Goal: Check status: Check status

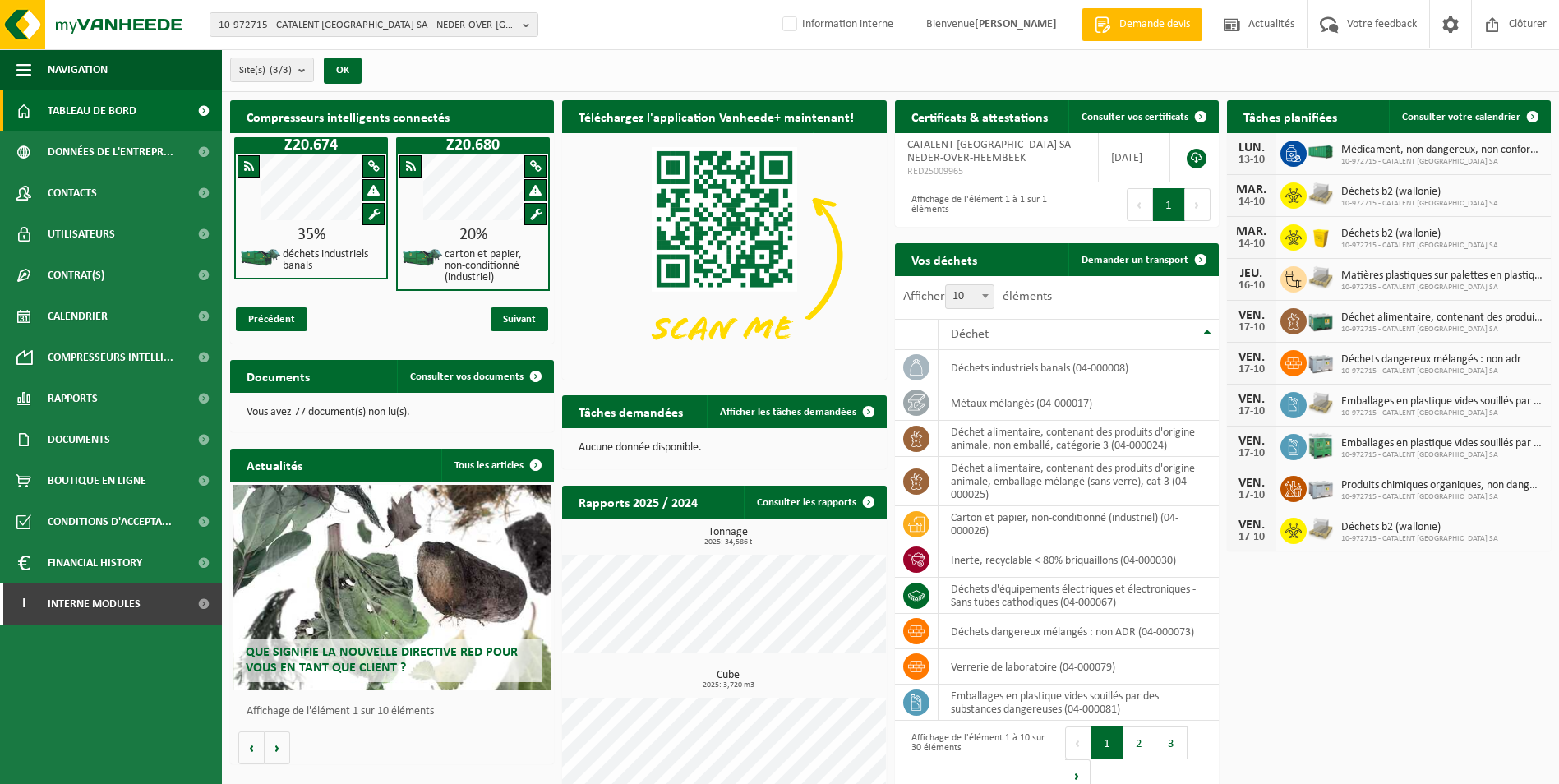
click at [1363, 662] on div "Compresseurs intelligents connectés Z20.674 35% déchets industriels banals Z20.…" at bounding box center [891, 453] width 1330 height 721
click at [790, 496] on link "Consulter les rapports" at bounding box center [814, 502] width 141 height 33
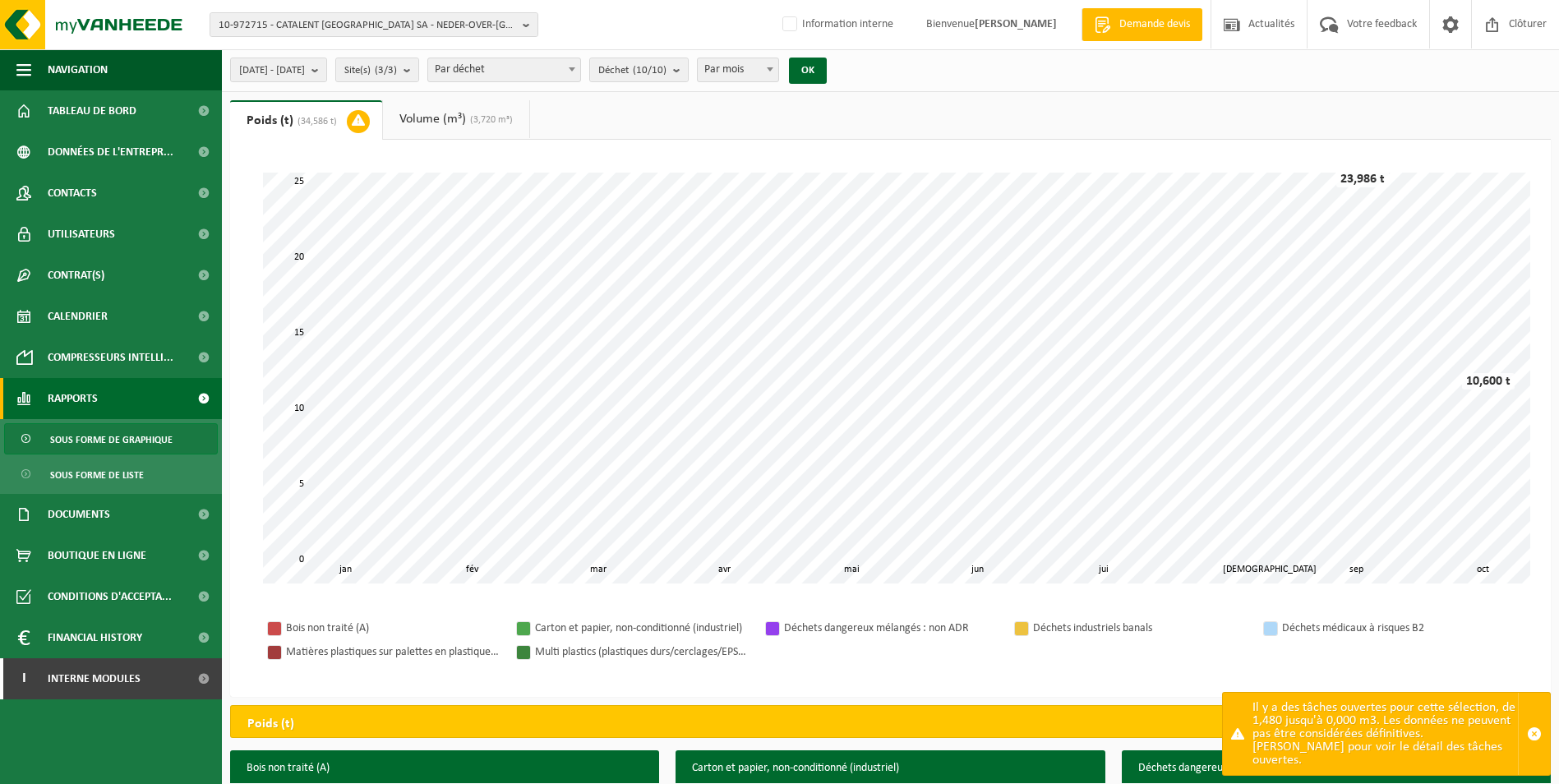
click at [413, 106] on link "Volume (m³) (3,720 m³)" at bounding box center [456, 119] width 147 height 38
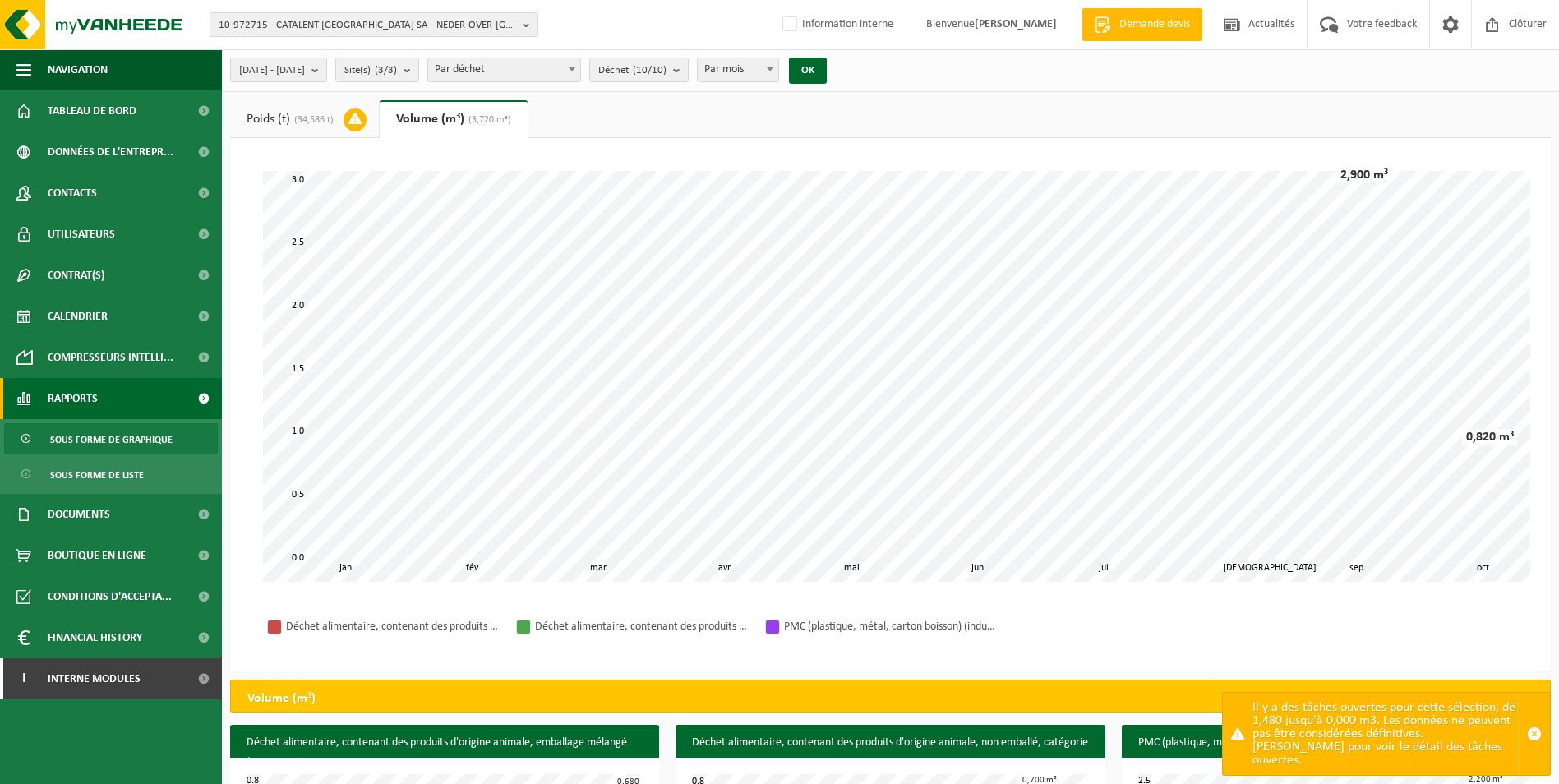
click at [314, 122] on span "(34,586 t)" at bounding box center [312, 119] width 44 height 10
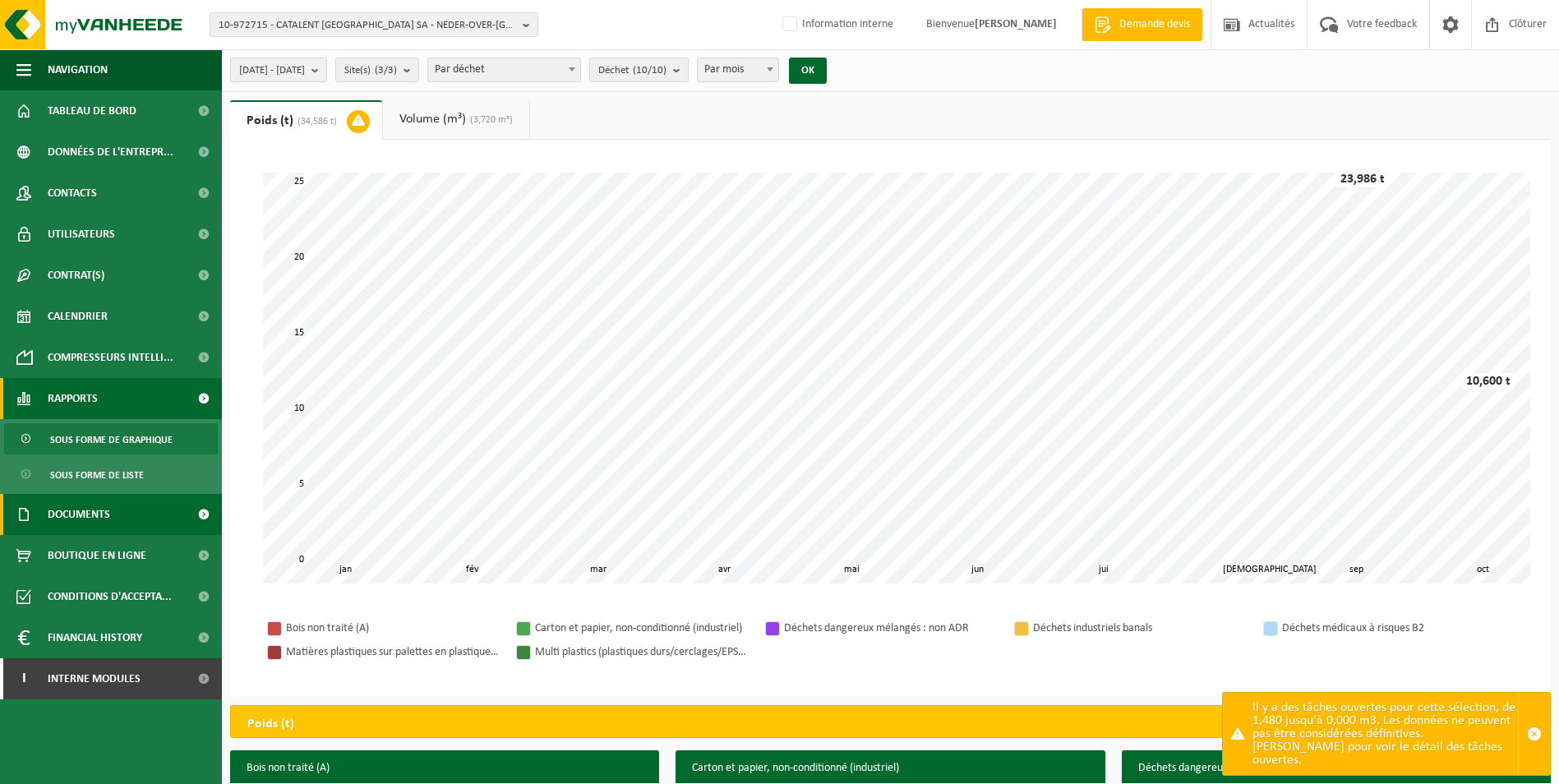
click at [111, 519] on link "Documents" at bounding box center [111, 514] width 222 height 41
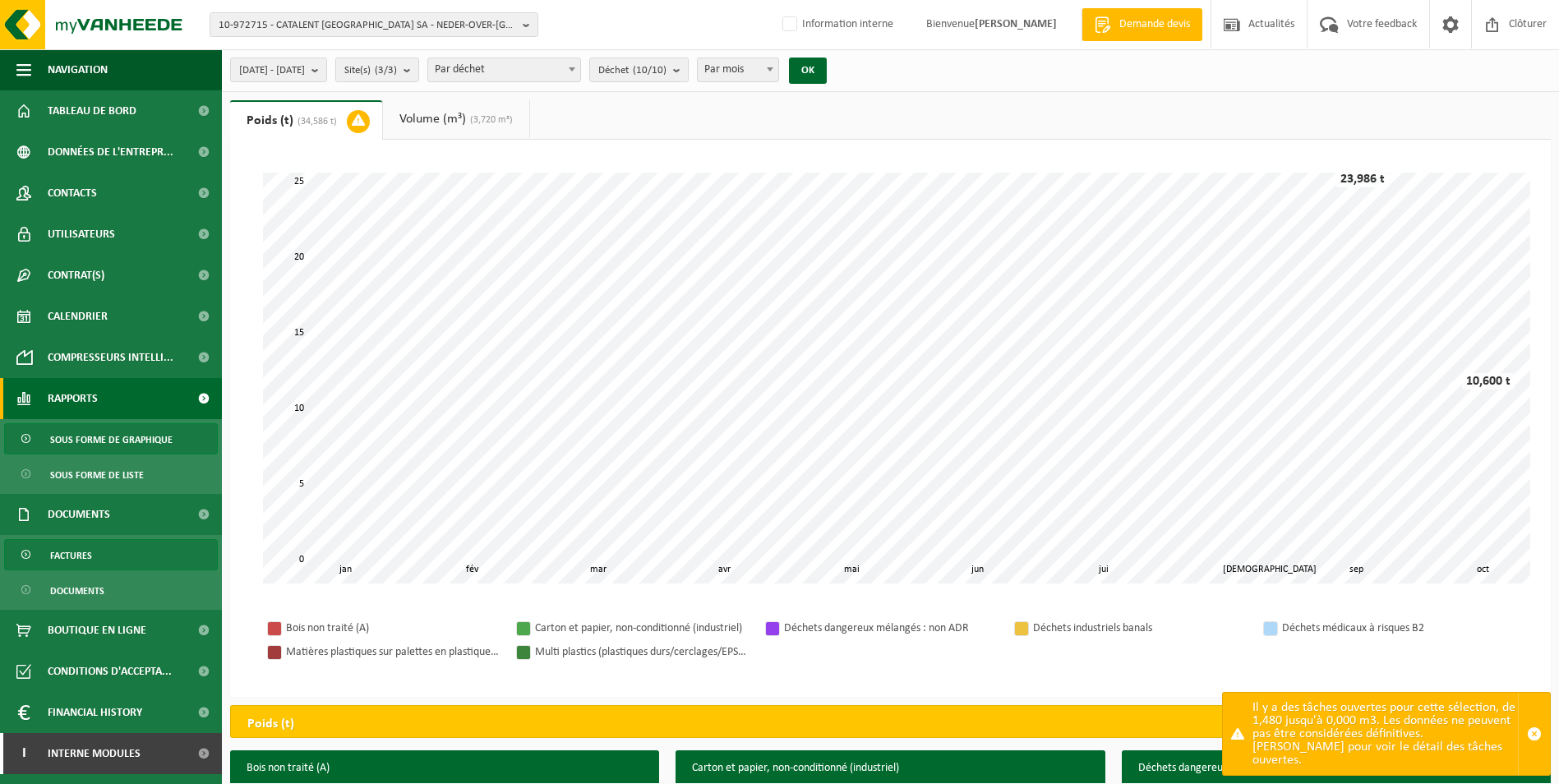
click at [109, 551] on link "Factures" at bounding box center [111, 555] width 214 height 31
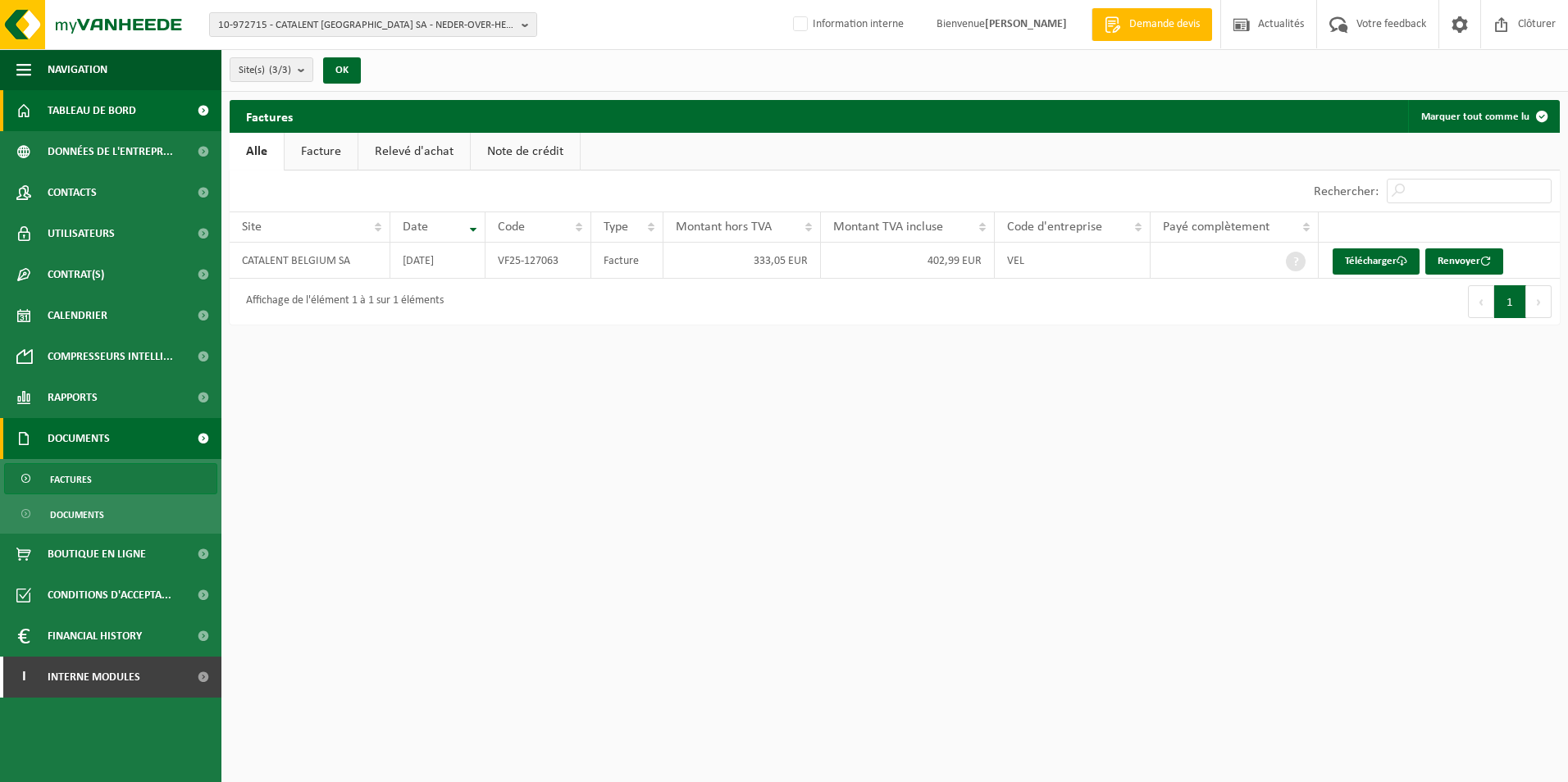
click at [112, 118] on span "Tableau de bord" at bounding box center [91, 110] width 88 height 41
